Goal: Task Accomplishment & Management: Manage account settings

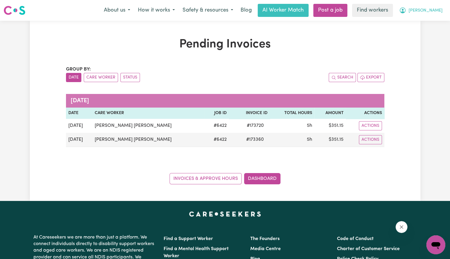
click at [438, 14] on button "[PERSON_NAME]" at bounding box center [420, 10] width 51 height 12
click at [430, 32] on link "Logout" at bounding box center [422, 33] width 47 height 11
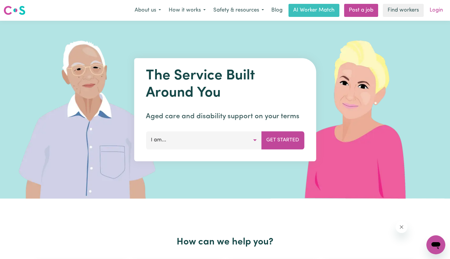
click at [438, 11] on link "Login" at bounding box center [436, 10] width 20 height 13
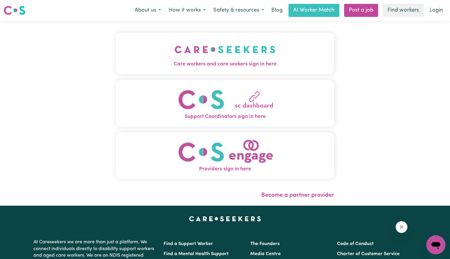
click at [279, 56] on button "Care workers and care seekers sign in here" at bounding box center [225, 53] width 218 height 41
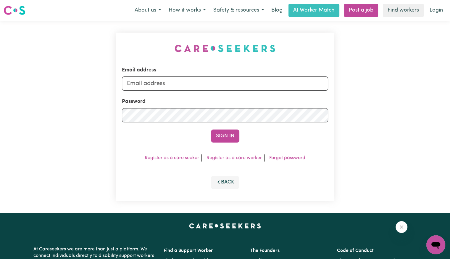
click at [206, 93] on form "Email address Password Sign In" at bounding box center [225, 104] width 206 height 76
click at [201, 85] on input "Email address" at bounding box center [225, 83] width 206 height 14
drag, startPoint x: 159, startPoint y: 83, endPoint x: 190, endPoint y: 79, distance: 31.1
click at [190, 79] on input "[EMAIL_ADDRESS][DOMAIN_NAME]" at bounding box center [225, 83] width 206 height 14
type input "[EMAIL_ADDRESS][DOMAIN_NAME]"
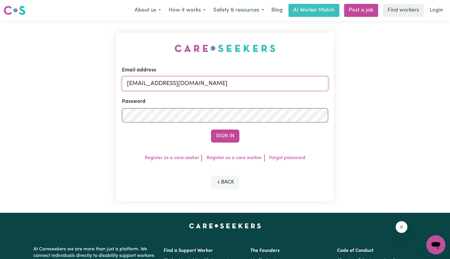
click at [211, 129] on button "Sign In" at bounding box center [225, 135] width 28 height 13
